Goal: Understand process/instructions: Learn how to perform a task or action

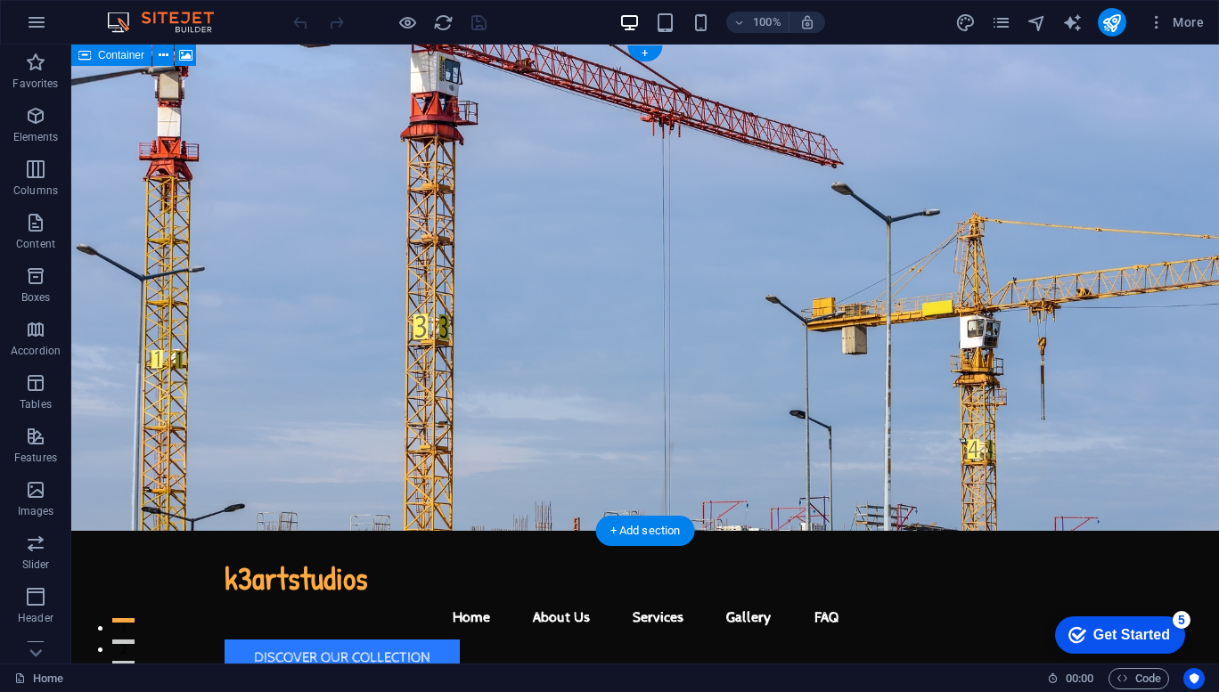
click at [904, 246] on figure at bounding box center [645, 288] width 1148 height 486
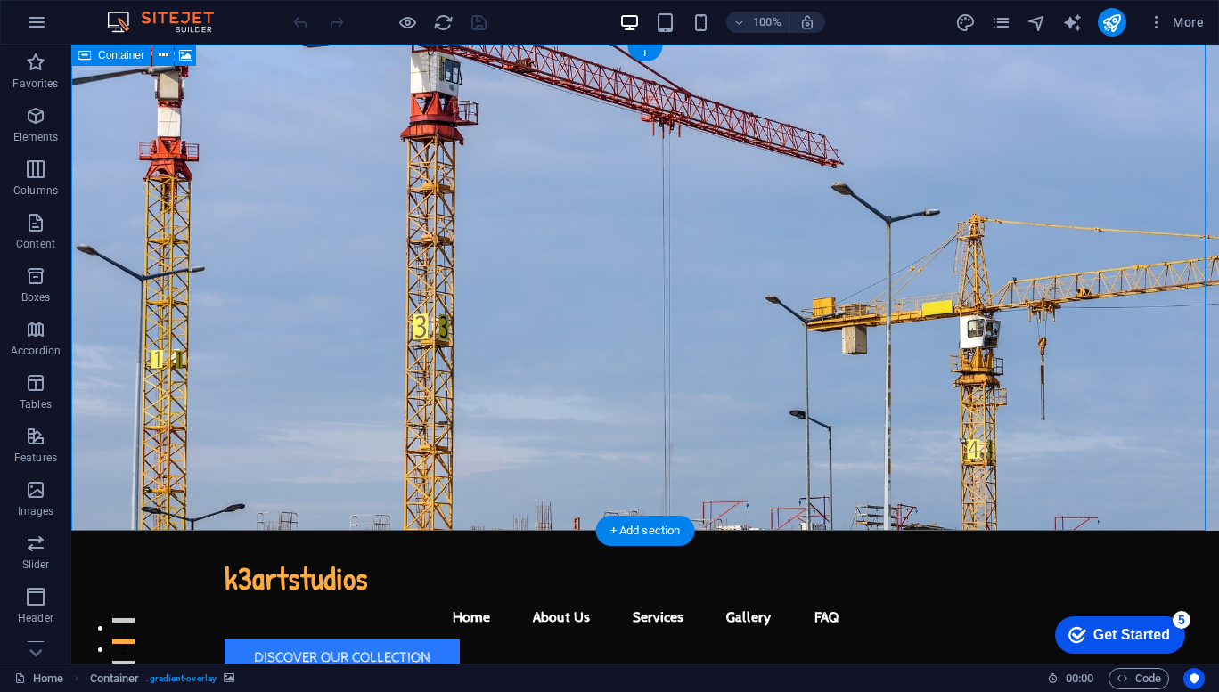
click at [887, 226] on figure at bounding box center [645, 288] width 1148 height 486
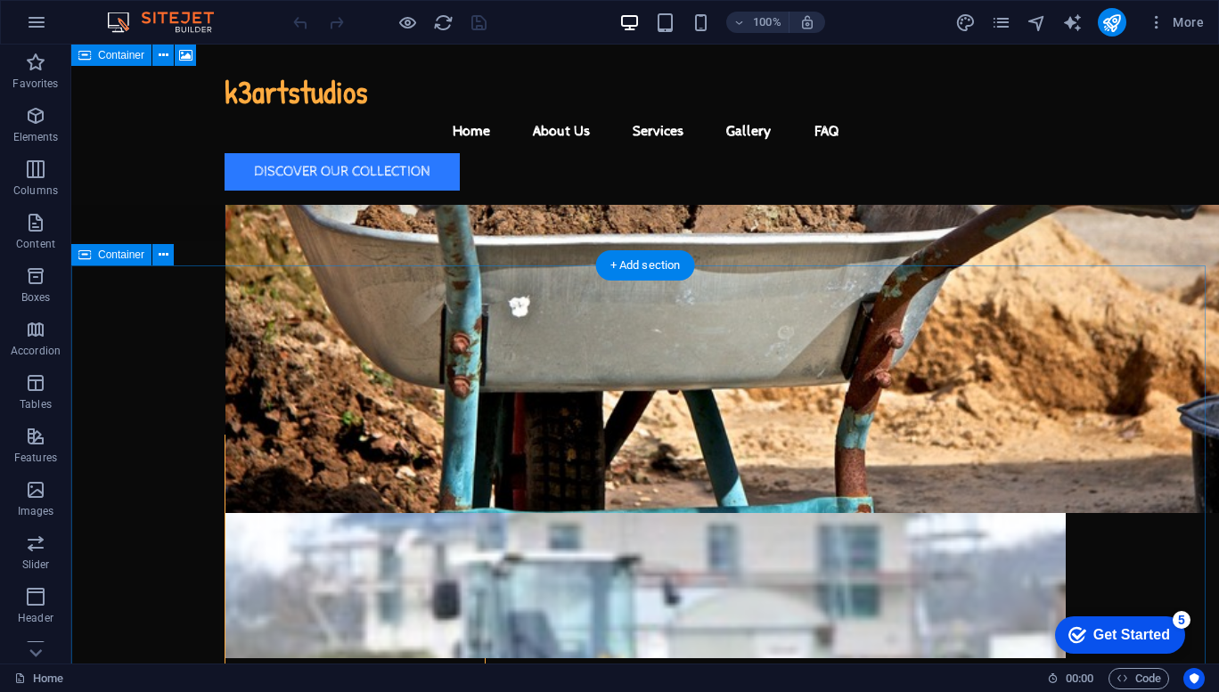
scroll to position [5820, 0]
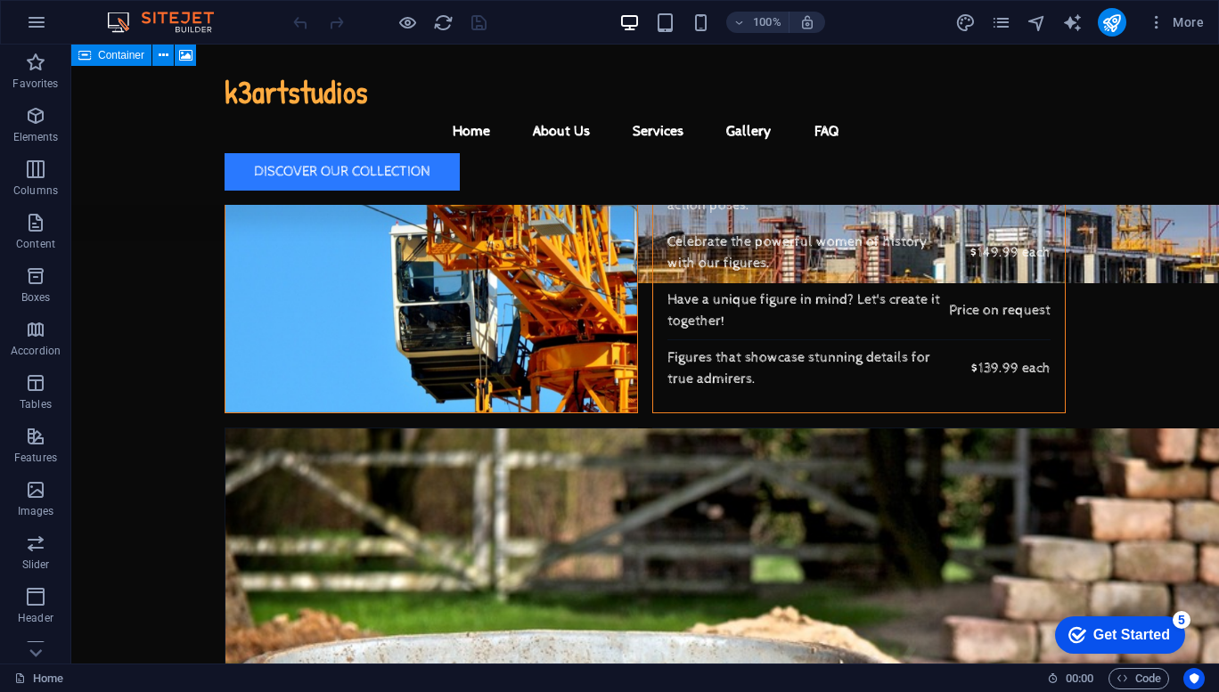
click at [1115, 635] on div "Get Started" at bounding box center [1131, 635] width 77 height 16
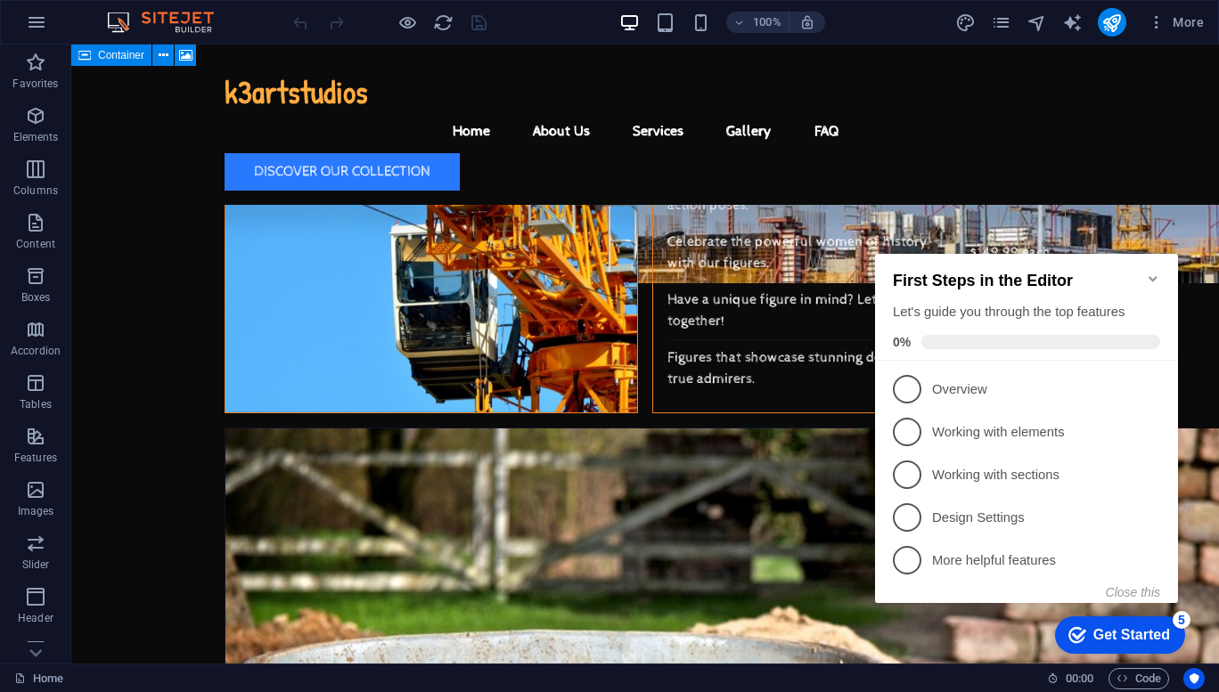
click at [939, 388] on p "Overview - incomplete" at bounding box center [1039, 389] width 214 height 19
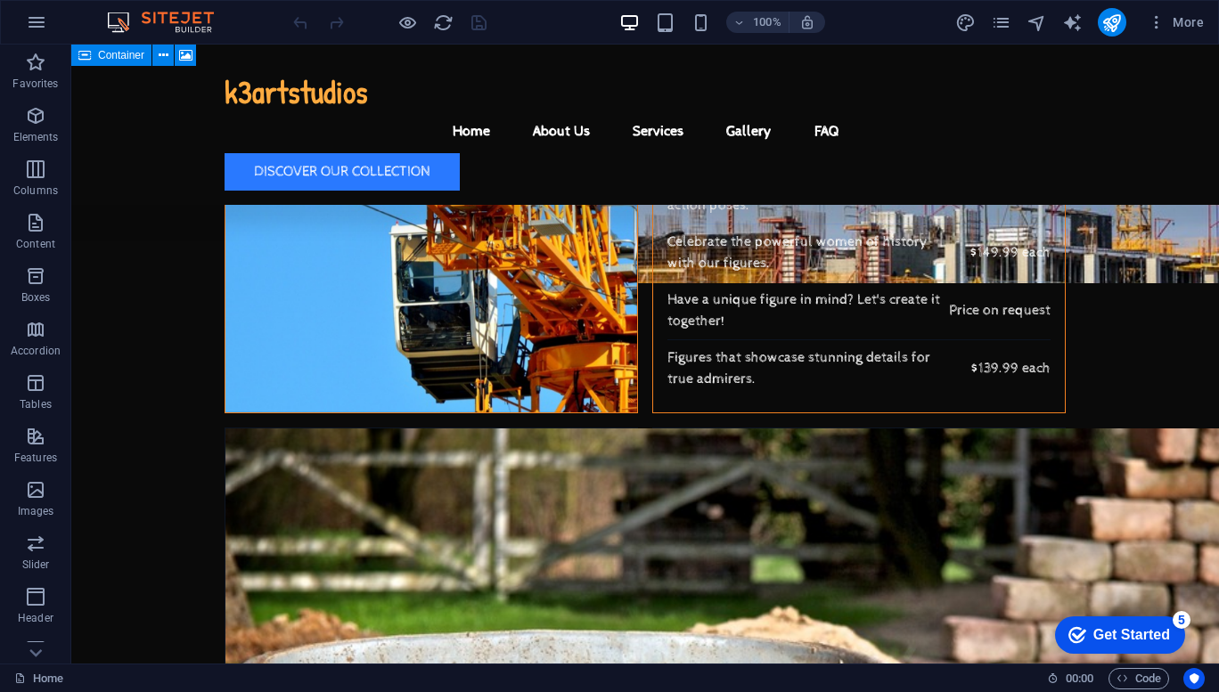
click at [1101, 636] on div "Get Started" at bounding box center [1131, 635] width 77 height 16
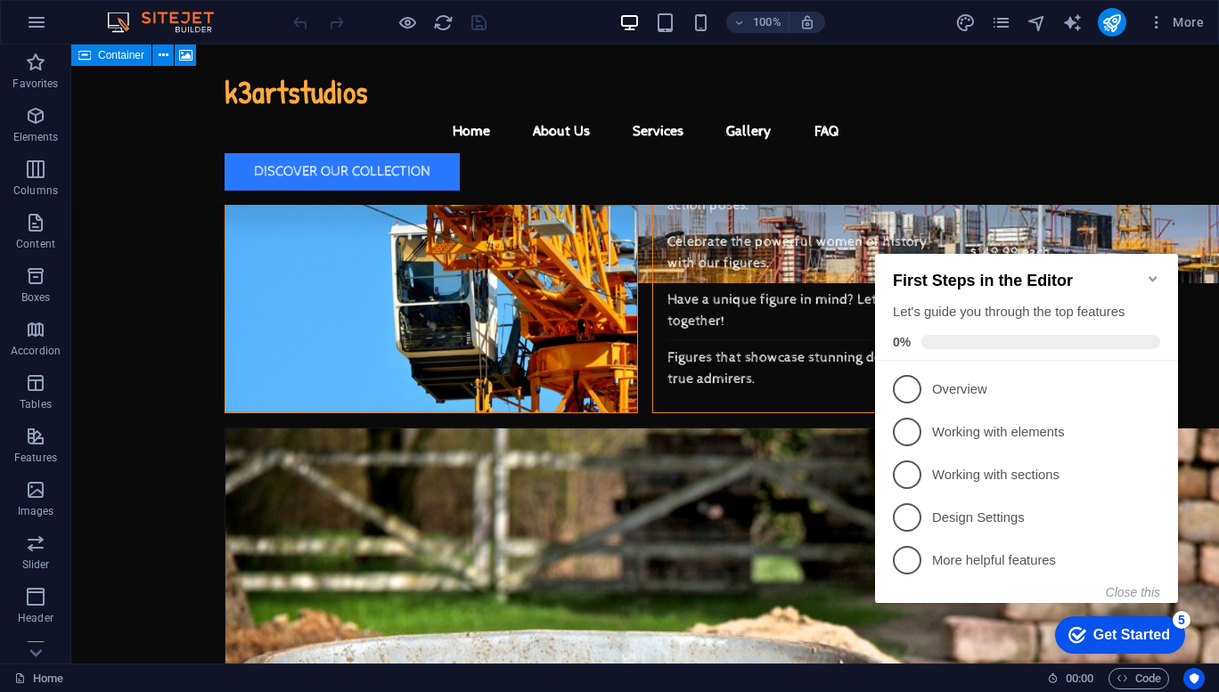
scroll to position [0, 0]
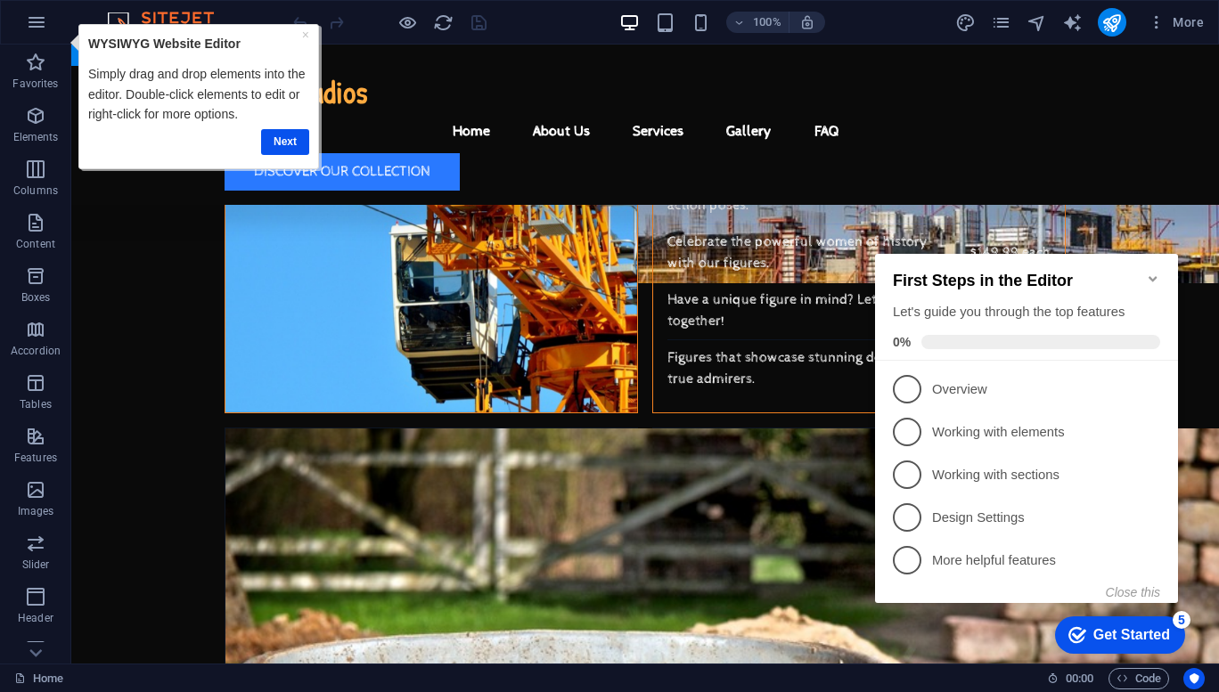
click at [279, 143] on link "Next" at bounding box center [284, 142] width 48 height 26
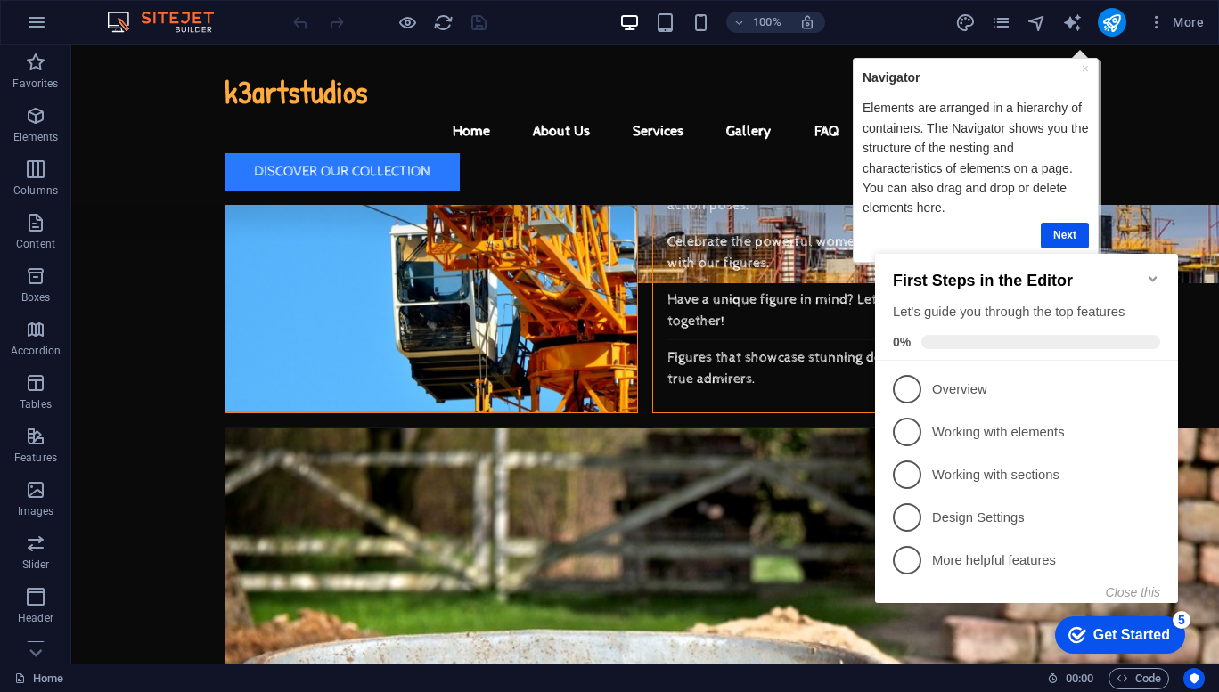
click div "checkmark Get Started 5 First Steps in the Editor Let's guide you through the t…"
click at [1150, 272] on icon "Minimize checklist" at bounding box center [1153, 279] width 14 height 14
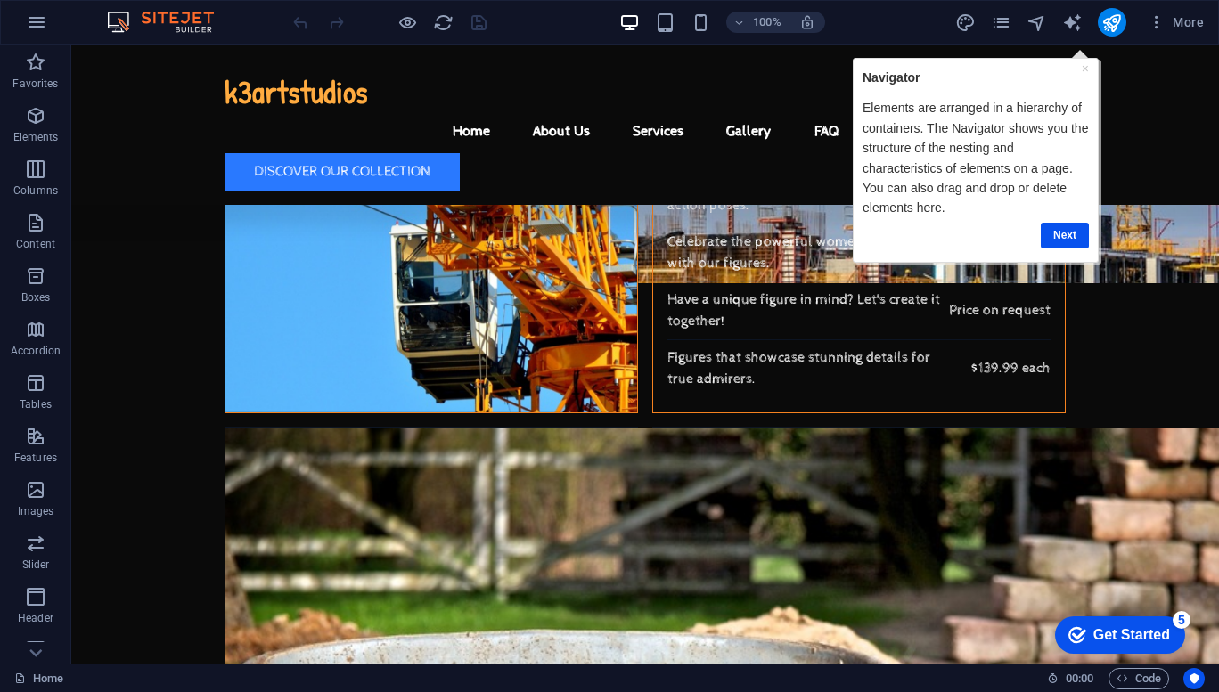
click div "checkmark Get Started 5 First Steps in the Editor Let's guide you through the t…"
drag, startPoint x: 1070, startPoint y: 239, endPoint x: 1847, endPoint y: 238, distance: 776.9
click at [1070, 239] on link "Next" at bounding box center [1064, 235] width 48 height 26
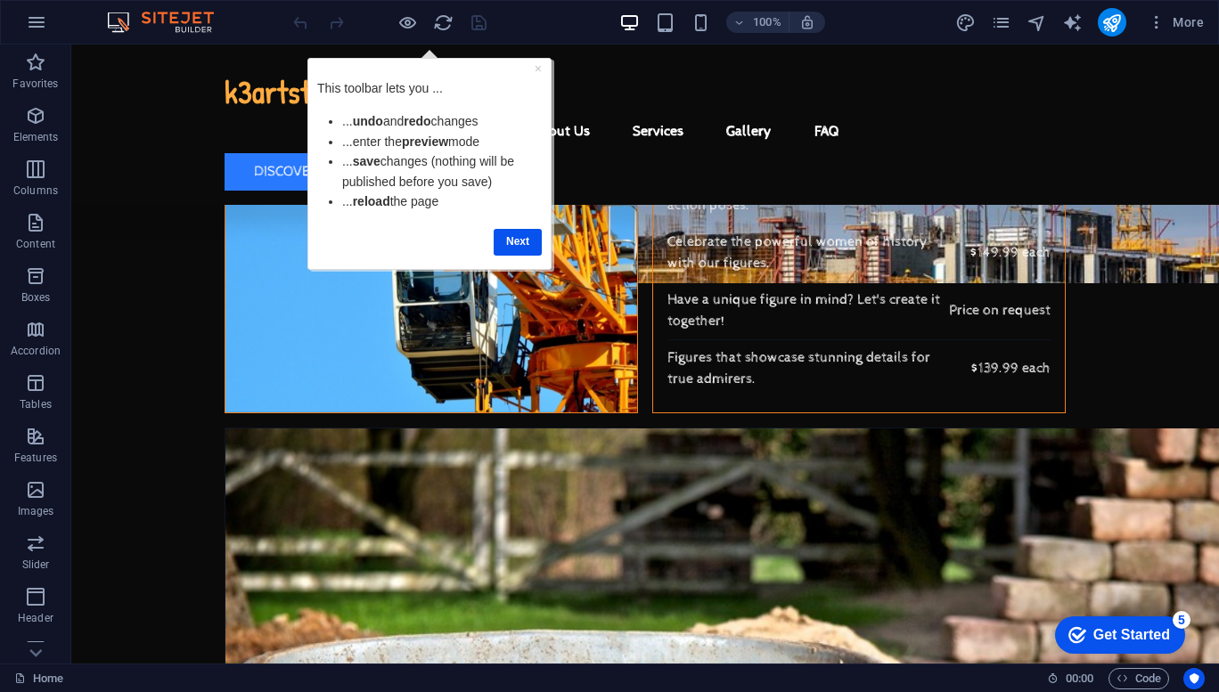
click at [521, 247] on link "Next" at bounding box center [518, 242] width 48 height 26
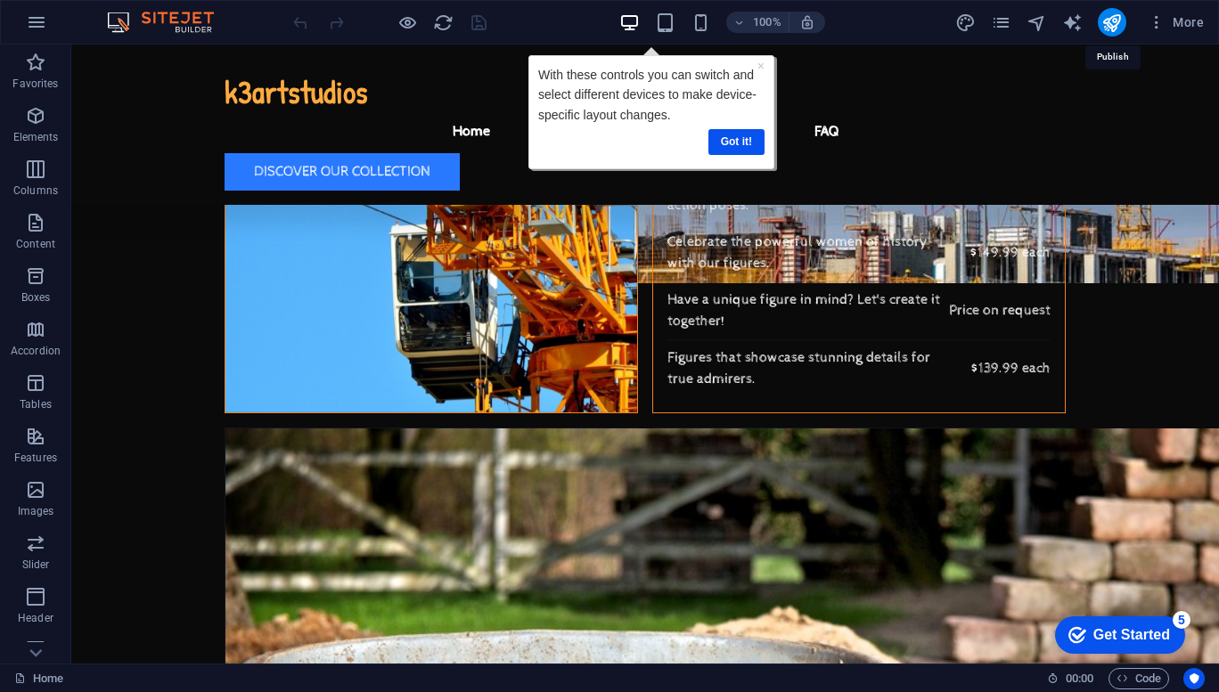
click at [1112, 23] on icon "publish" at bounding box center [1111, 22] width 20 height 20
